Goal: Information Seeking & Learning: Learn about a topic

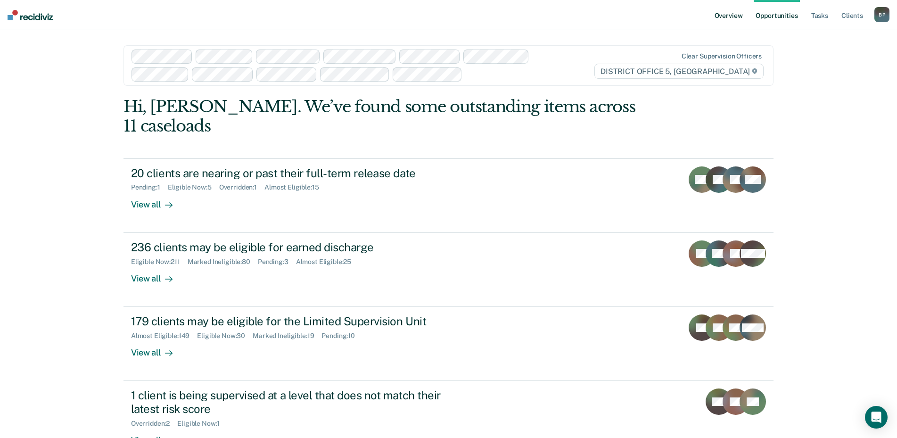
click at [734, 16] on link "Overview" at bounding box center [729, 15] width 32 height 30
